Goal: Task Accomplishment & Management: Complete application form

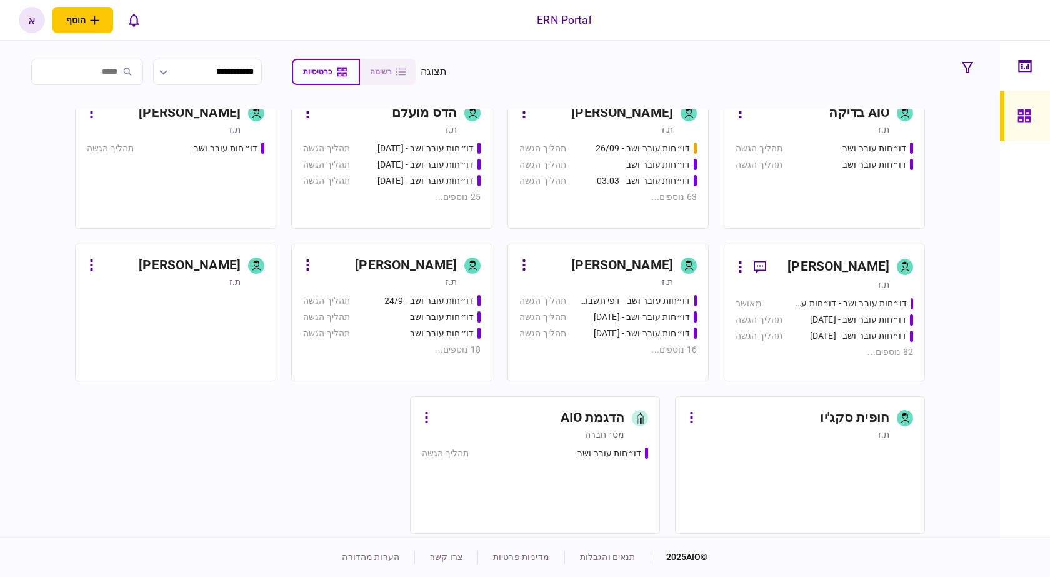
scroll to position [514, 0]
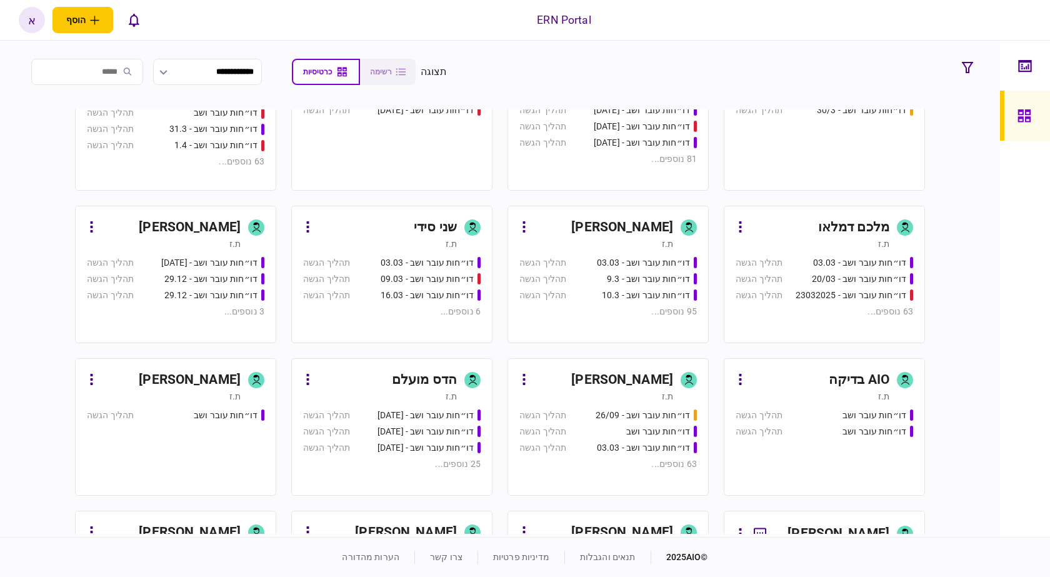
click at [659, 228] on div "[PERSON_NAME]" at bounding box center [622, 227] width 102 height 20
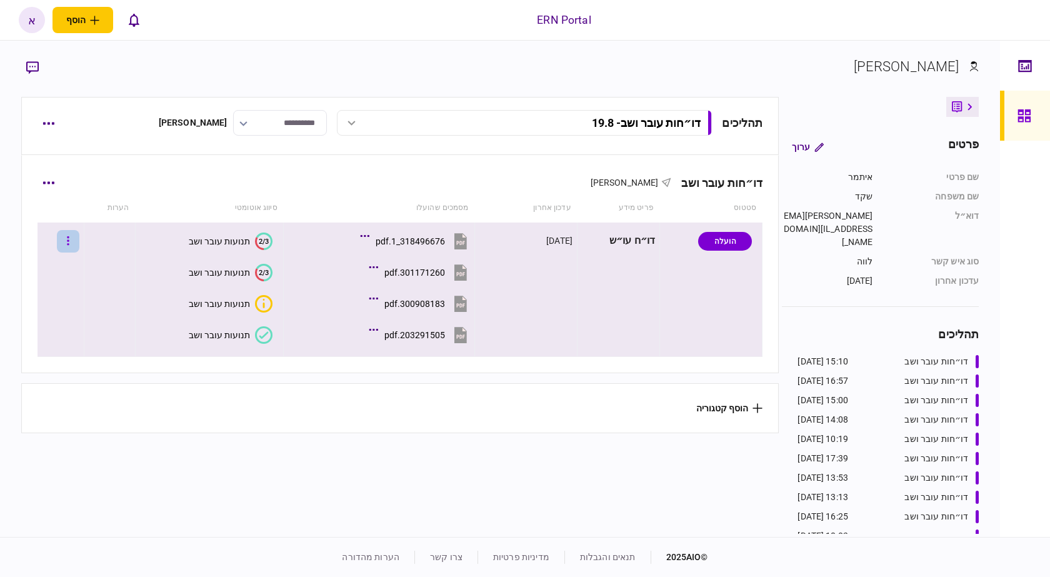
click at [69, 239] on icon "button" at bounding box center [68, 241] width 2 height 12
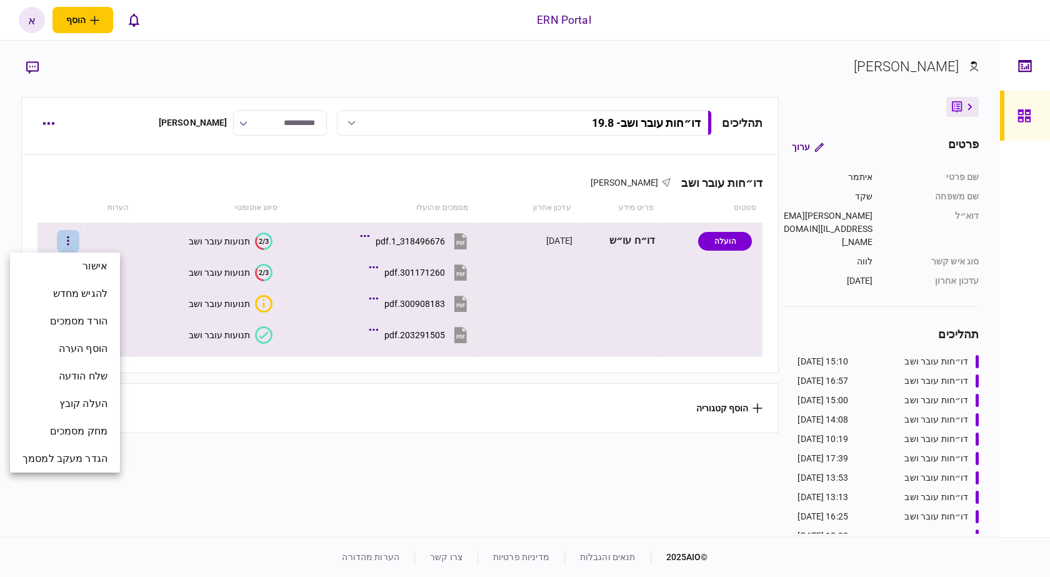
click at [535, 475] on div at bounding box center [525, 288] width 1050 height 577
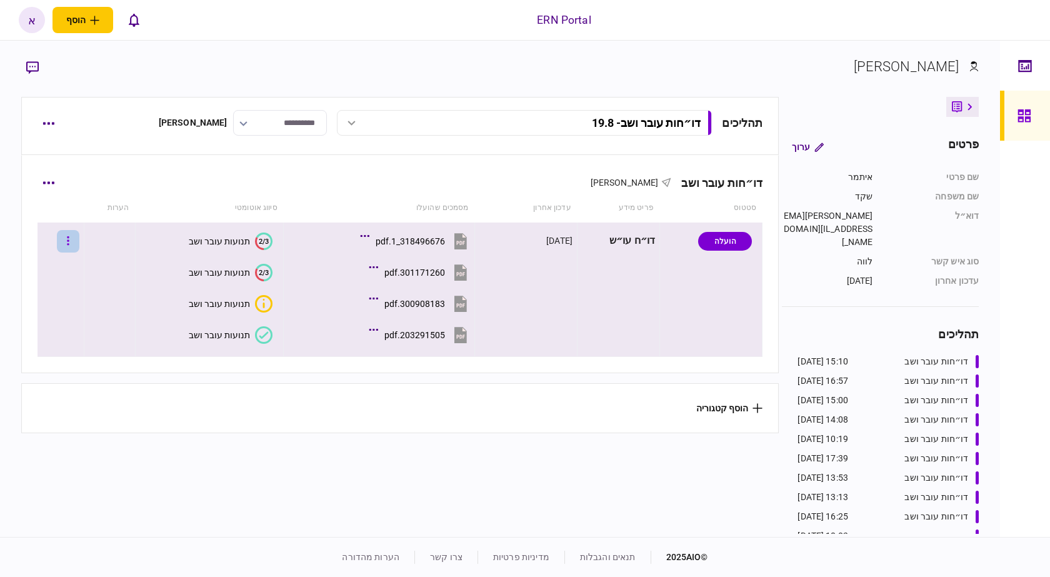
click at [79, 237] on button "button" at bounding box center [68, 241] width 22 height 22
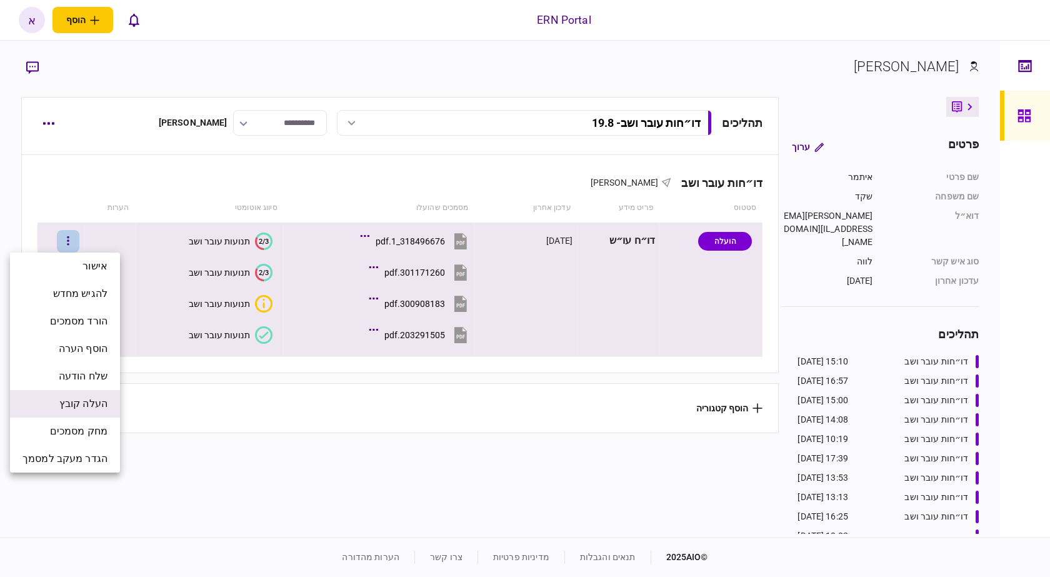
click at [91, 407] on span "העלה קובץ" at bounding box center [83, 403] width 48 height 15
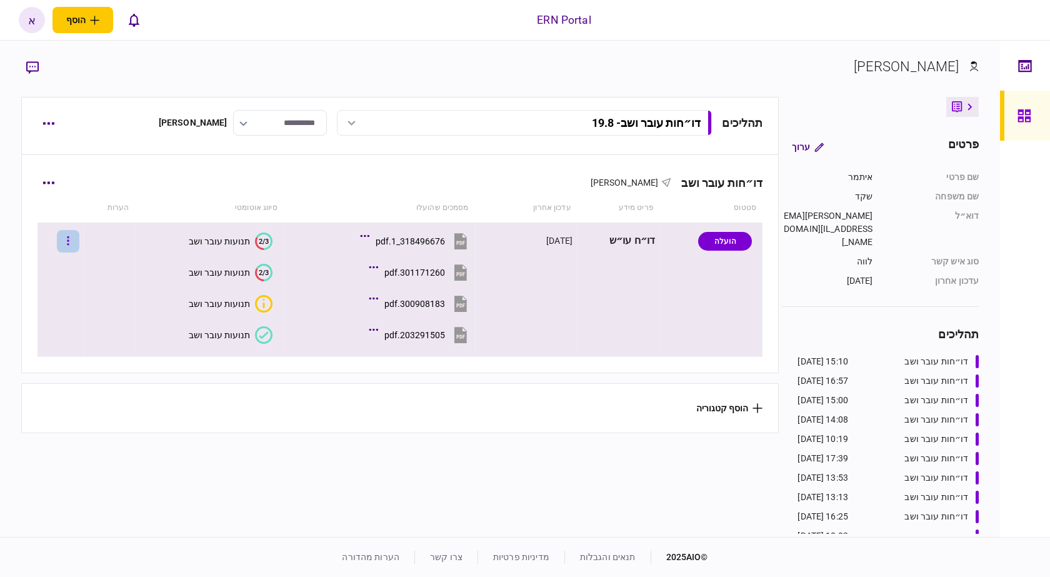
click at [71, 242] on button "button" at bounding box center [68, 241] width 22 height 22
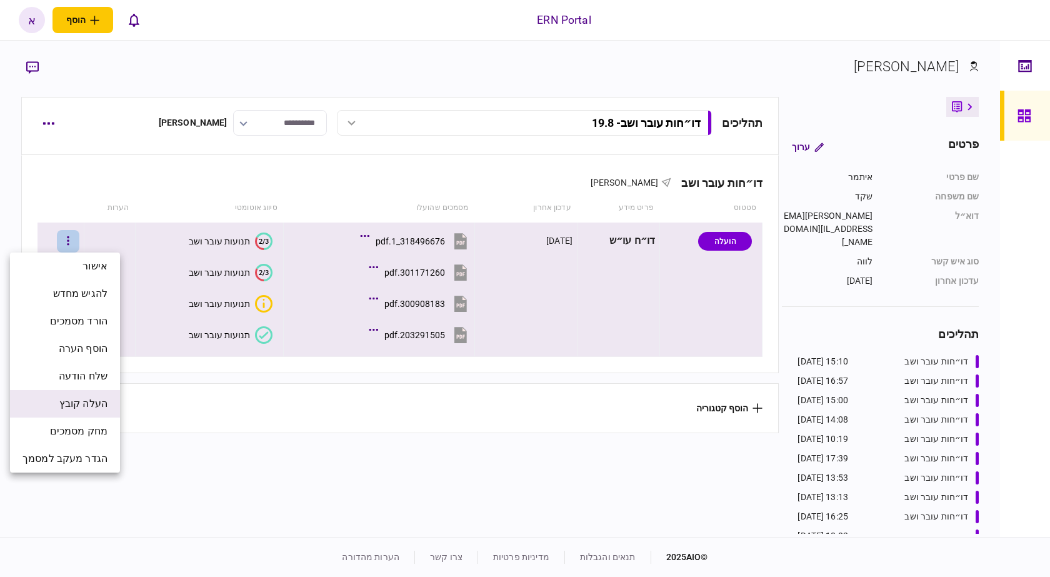
click at [72, 402] on span "העלה קובץ" at bounding box center [83, 403] width 48 height 15
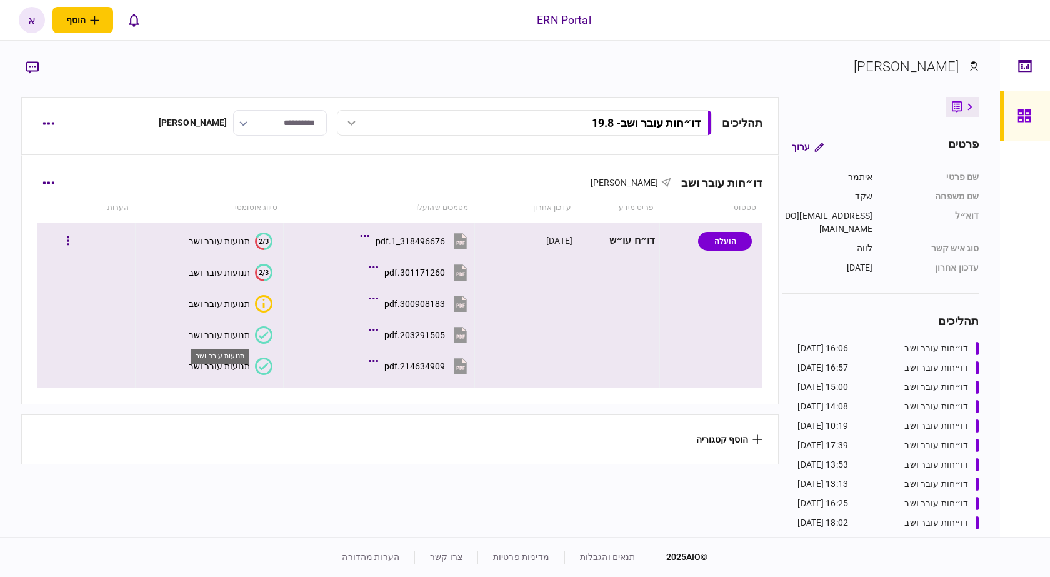
click at [224, 364] on div "תנועות עובר ושב" at bounding box center [219, 353] width 61 height 26
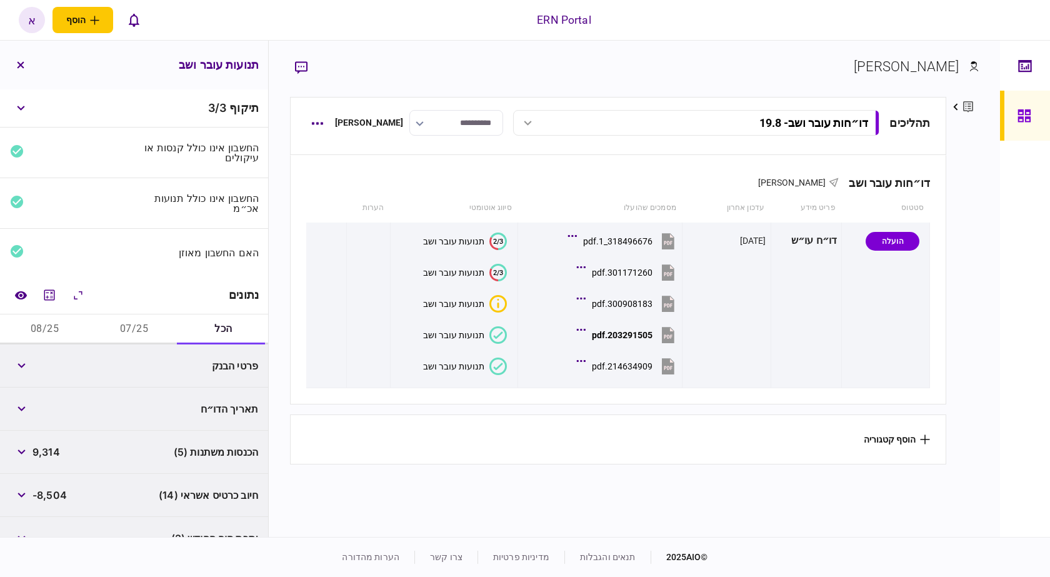
click at [135, 325] on button "07/25" at bounding box center [133, 329] width 89 height 30
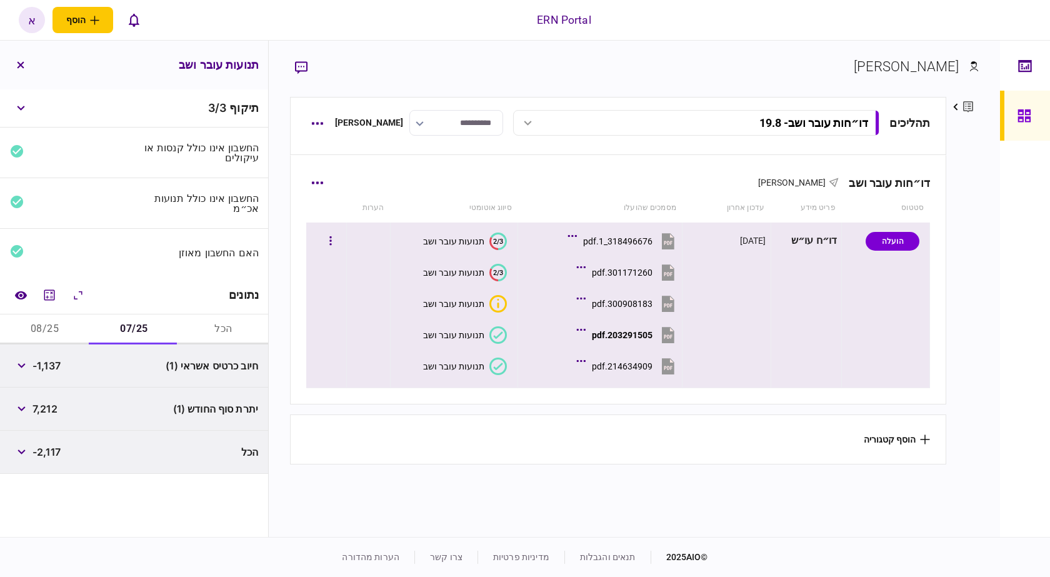
click at [629, 377] on button "214634909.pdf" at bounding box center [628, 366] width 98 height 28
